Goal: Browse casually

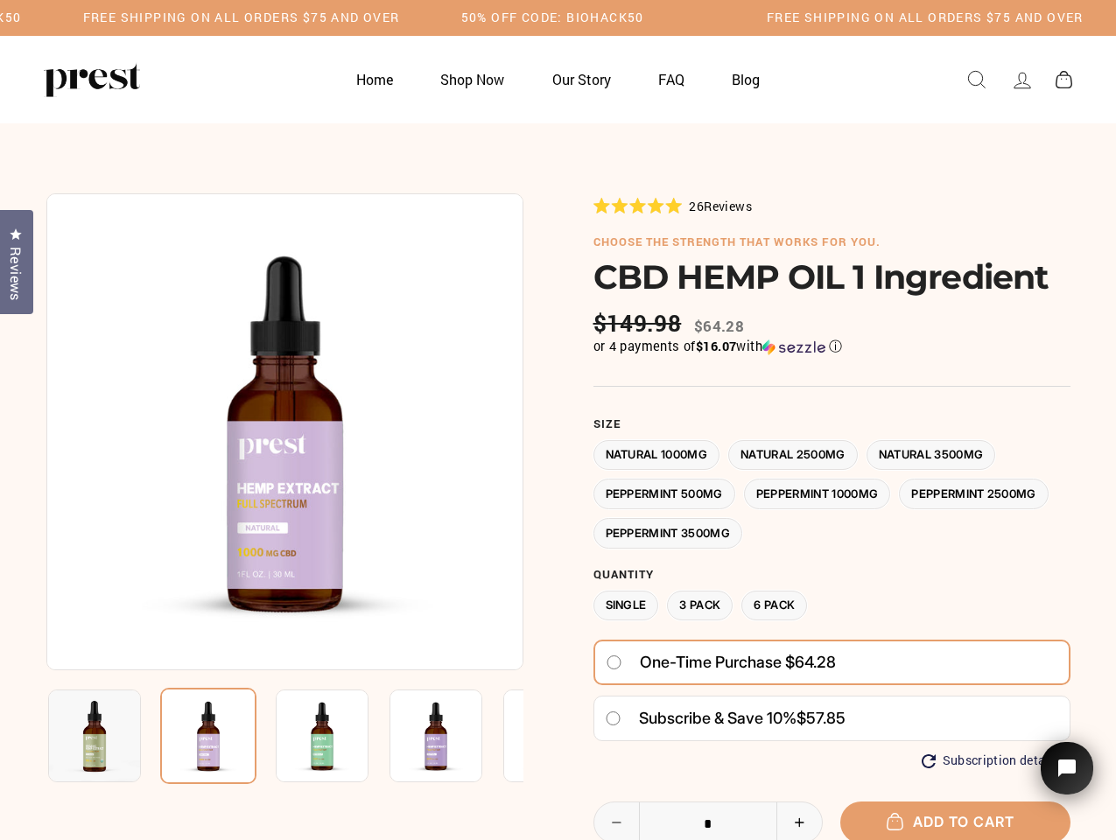
click at [557, 420] on div at bounding box center [558, 637] width 1024 height 888
click at [400, 17] on h5 "Free Shipping on all orders $75 and over" at bounding box center [241, 17] width 317 height 15
click at [284, 431] on img at bounding box center [284, 431] width 477 height 477
click at [284, 736] on img at bounding box center [322, 735] width 93 height 93
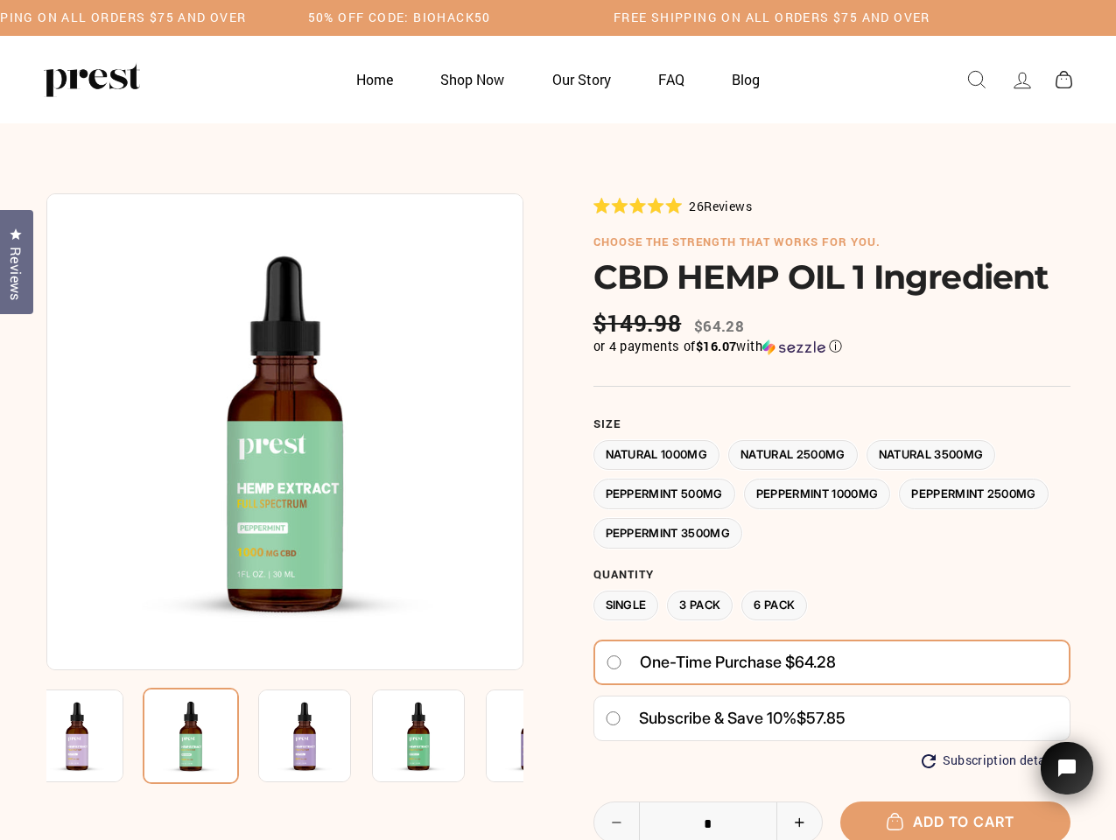
click at [94, 736] on img at bounding box center [77, 735] width 93 height 93
click at [208, 736] on img at bounding box center [191, 736] width 96 height 96
click at [322, 736] on img at bounding box center [304, 735] width 93 height 93
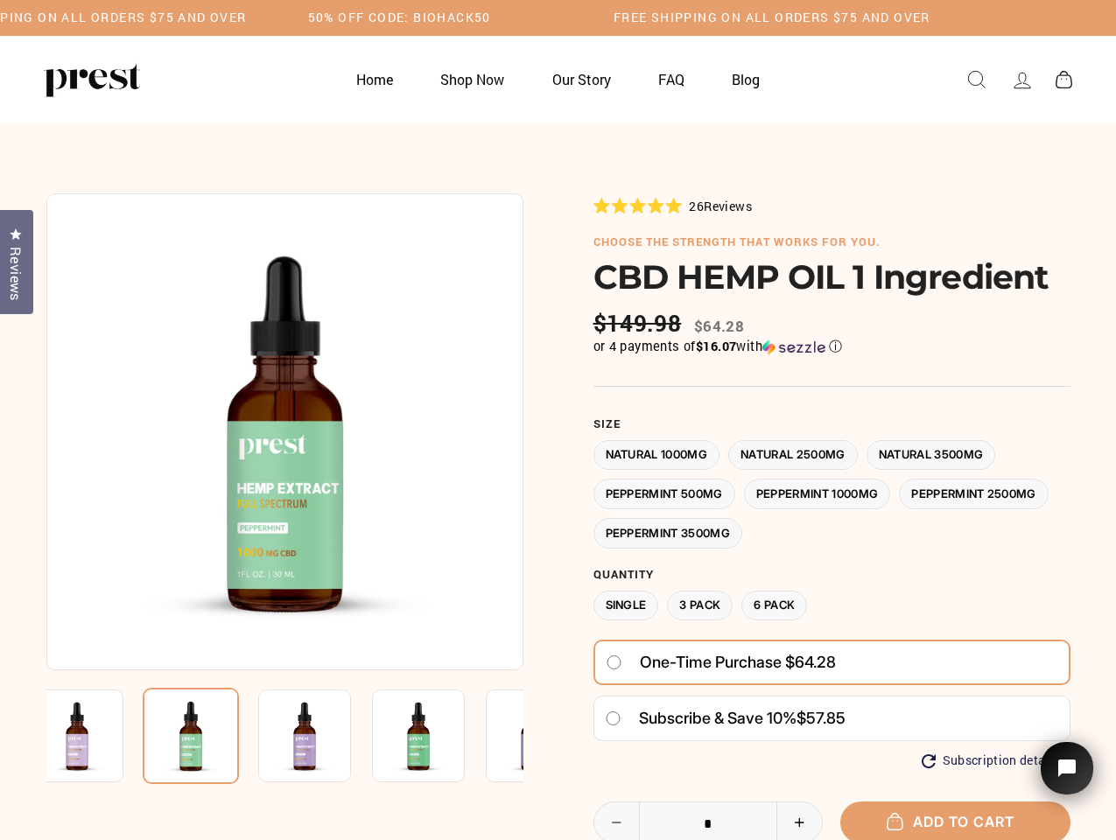
click at [322, 736] on img at bounding box center [304, 735] width 93 height 93
